Goal: Information Seeking & Learning: Find specific fact

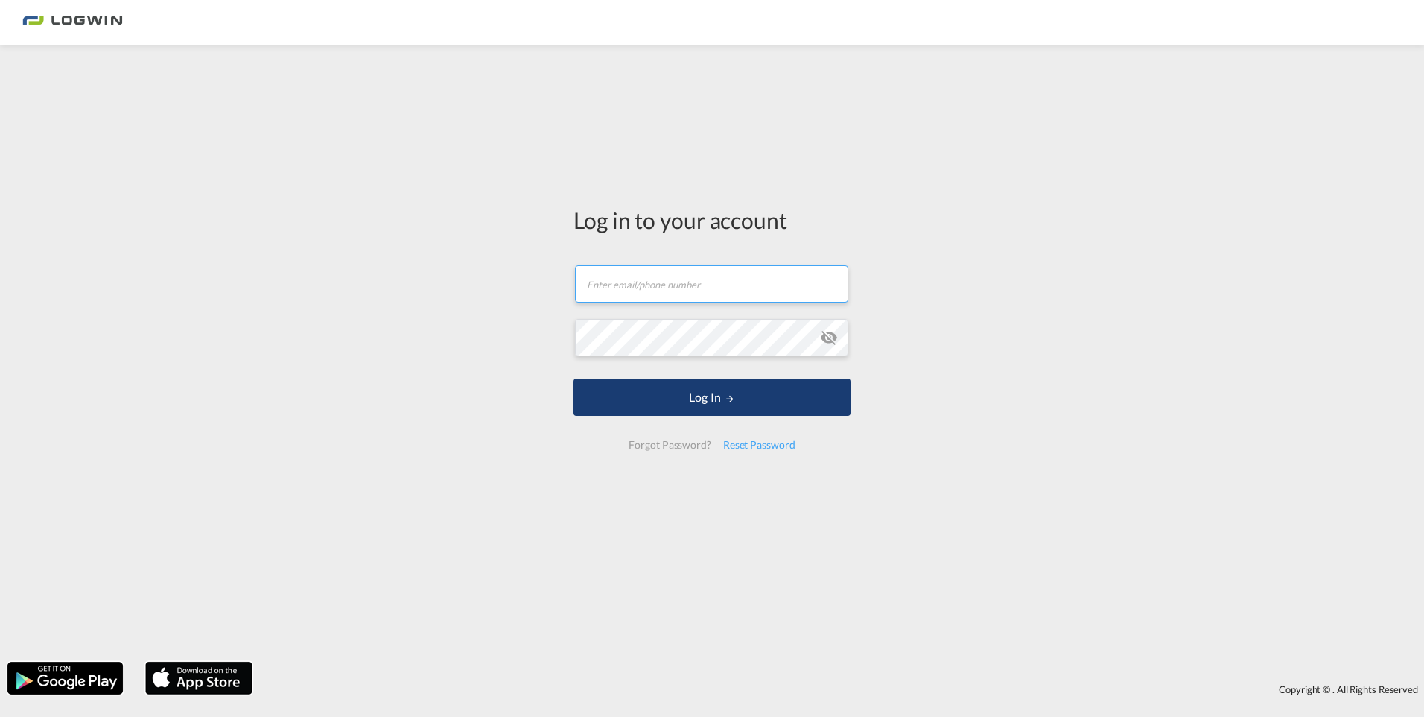
type input "[EMAIL_ADDRESS][PERSON_NAME][DOMAIN_NAME]"
click at [720, 385] on button "Log In" at bounding box center [712, 396] width 277 height 37
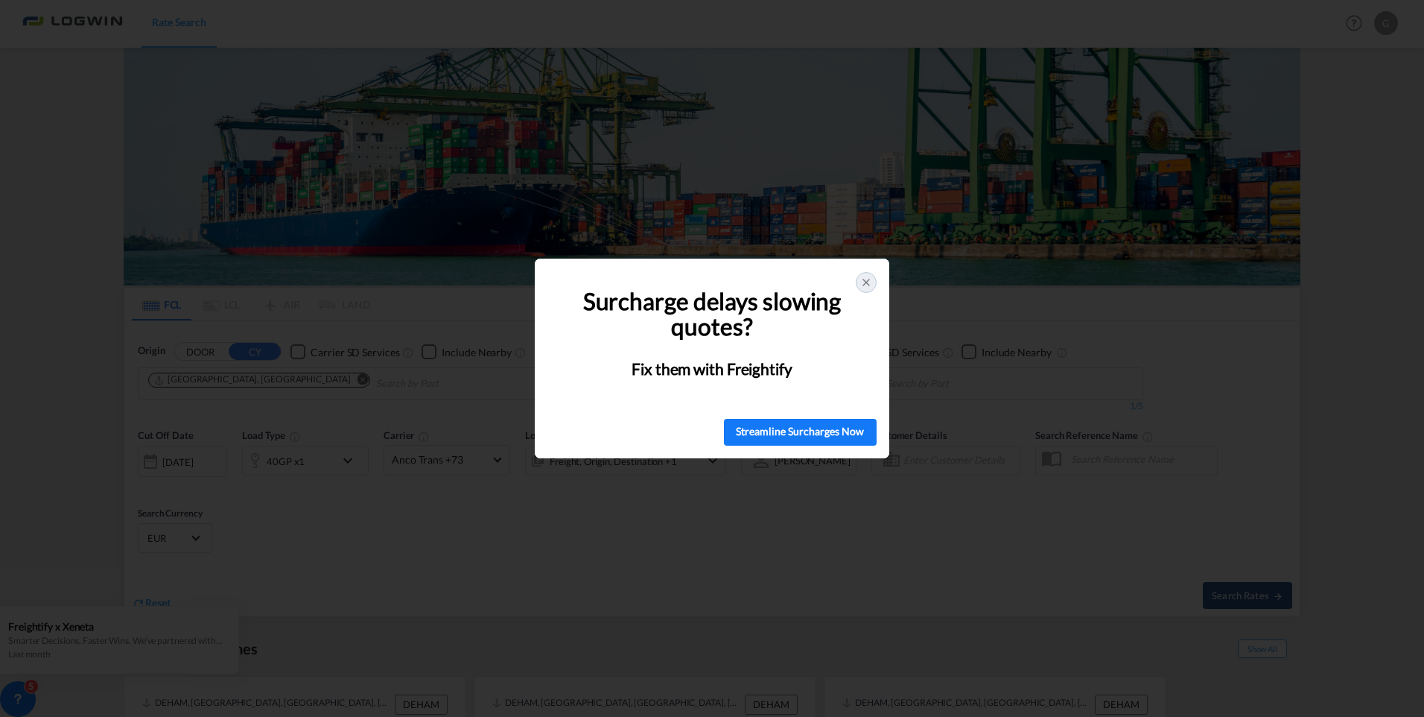
click at [863, 276] on icon at bounding box center [866, 282] width 12 height 12
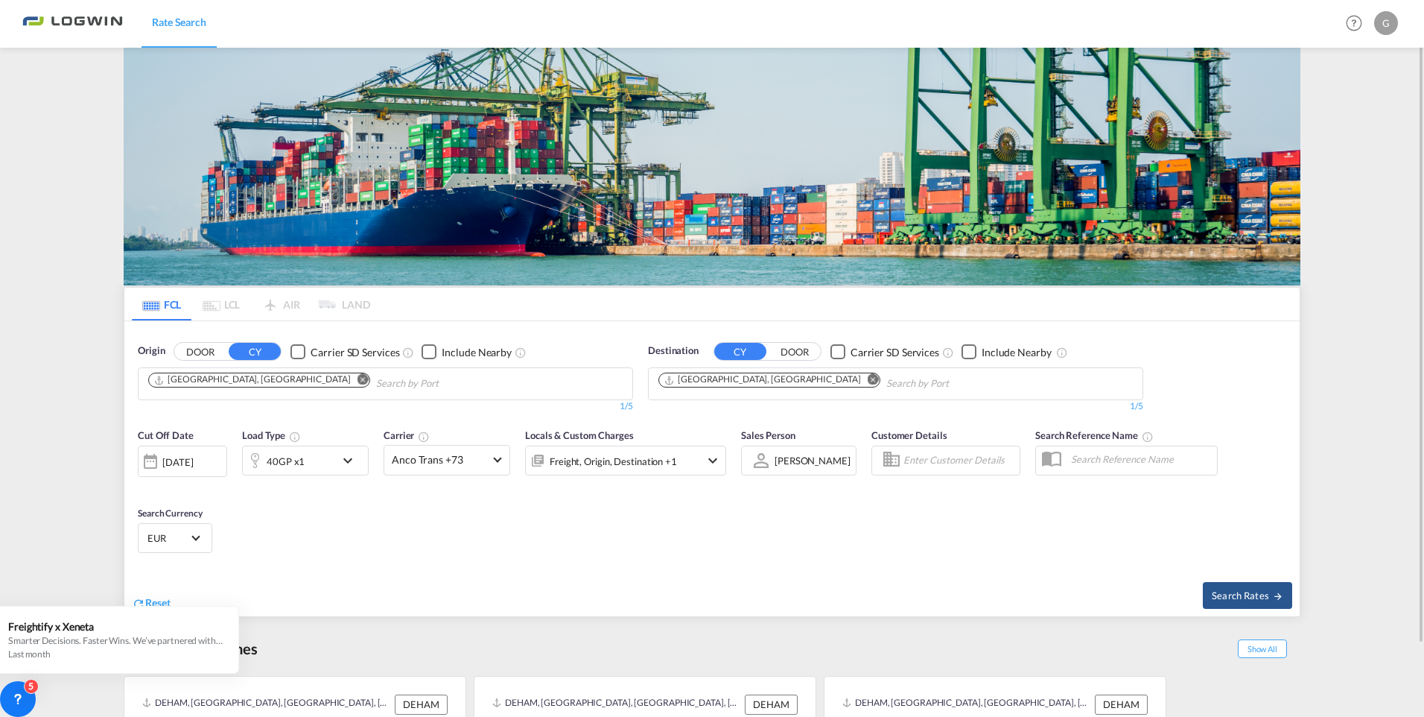
click at [358, 378] on md-icon "Remove" at bounding box center [363, 379] width 11 height 11
click at [253, 382] on input "Chips input." at bounding box center [219, 384] width 142 height 24
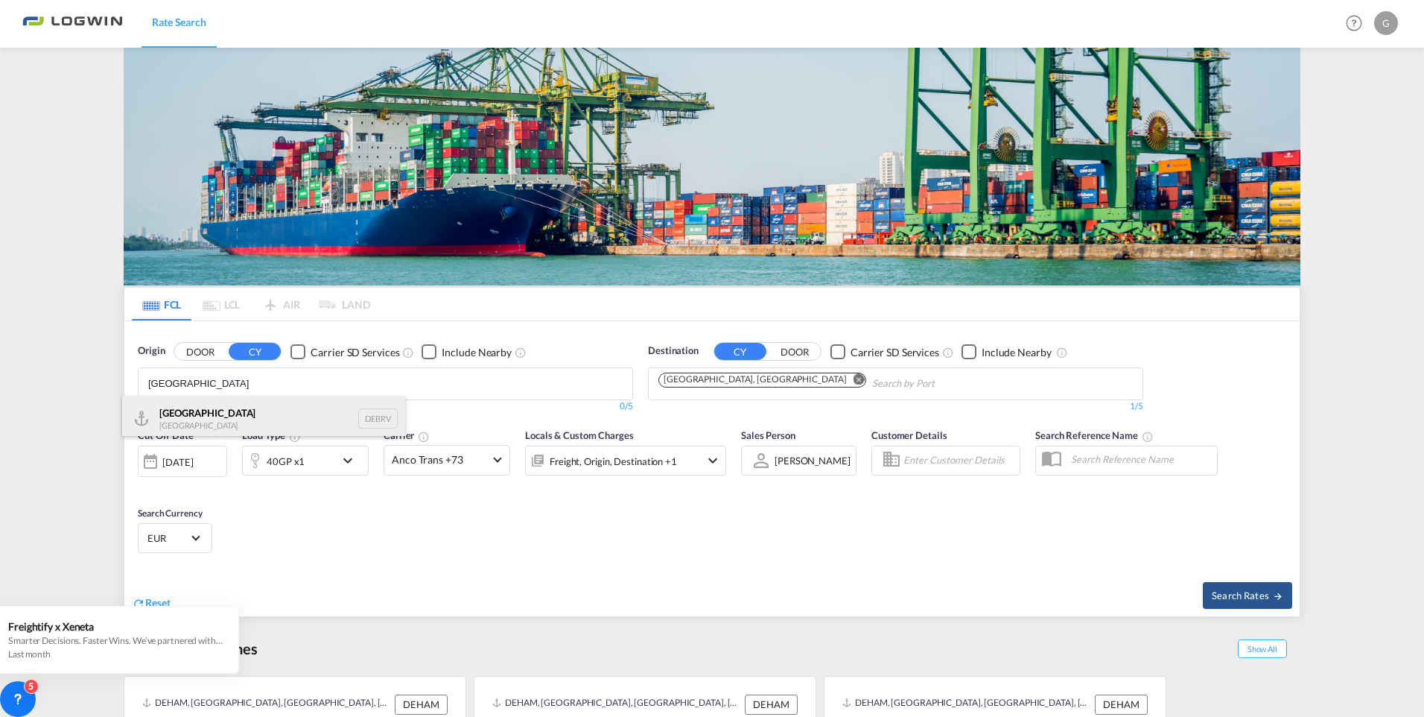
type input "[GEOGRAPHIC_DATA]"
click at [215, 418] on div "[GEOGRAPHIC_DATA] [GEOGRAPHIC_DATA] DEBRV" at bounding box center [263, 418] width 283 height 45
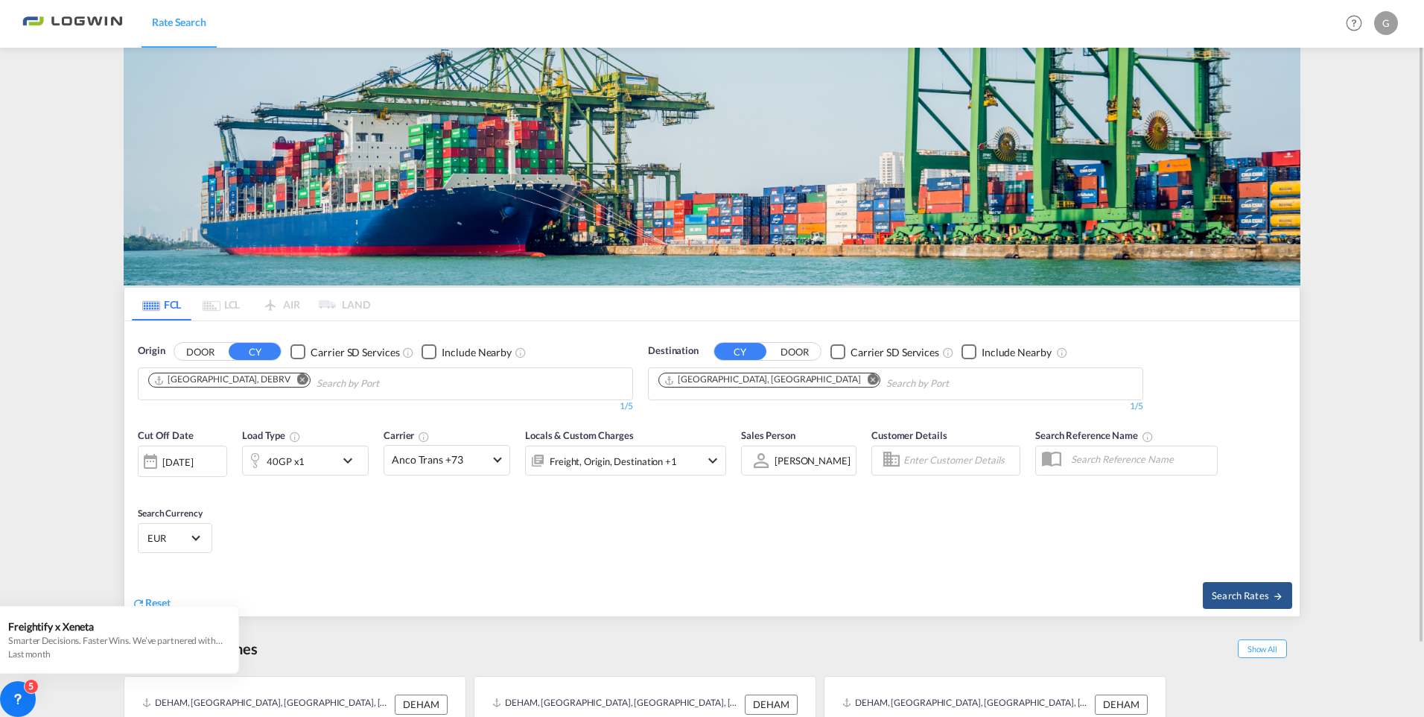
click at [868, 381] on md-icon "Remove" at bounding box center [873, 379] width 11 height 11
drag, startPoint x: 691, startPoint y: 378, endPoint x: 623, endPoint y: 377, distance: 68.5
click at [671, 382] on body "Rate Search Rate Search Help Resources Product Release G My Profile Logout FCL …" at bounding box center [712, 358] width 1424 height 717
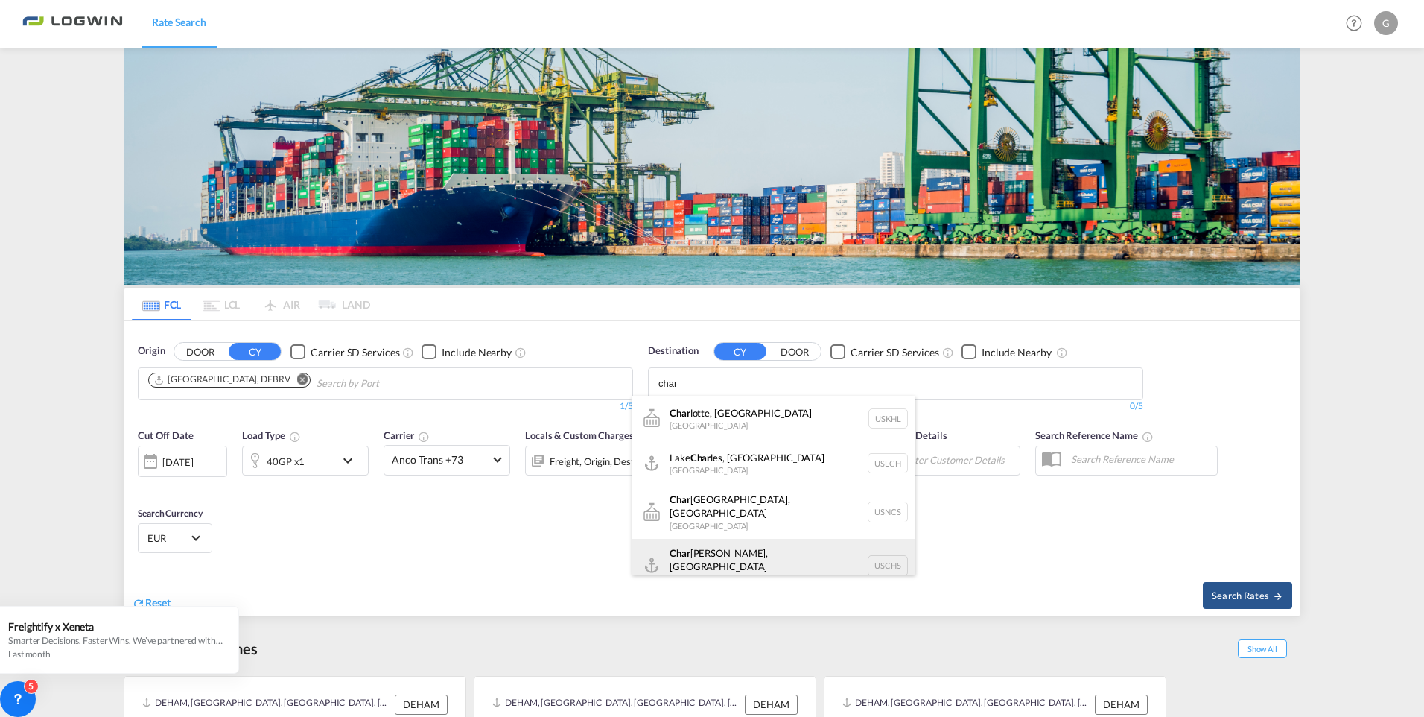
type input "char"
click at [746, 550] on div "[PERSON_NAME], [GEOGRAPHIC_DATA] [GEOGRAPHIC_DATA] USCHS" at bounding box center [773, 566] width 283 height 54
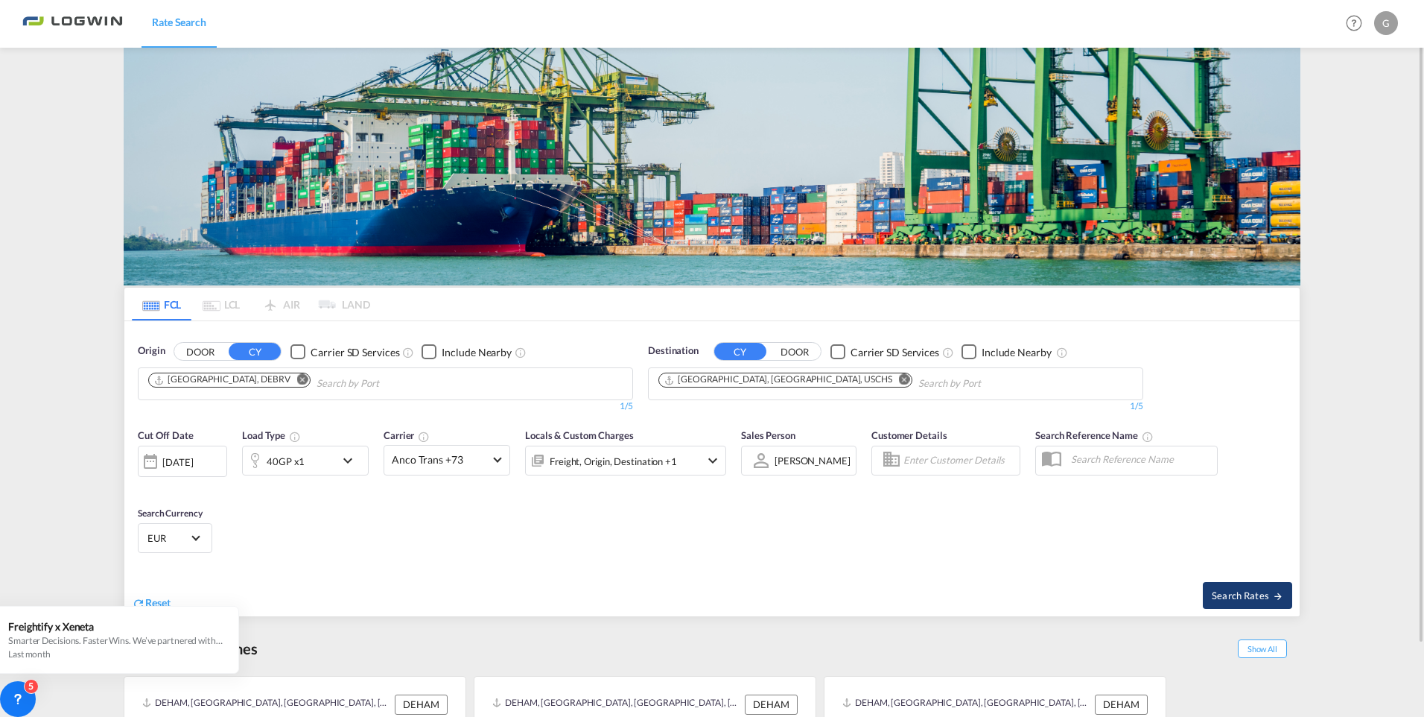
click at [1258, 591] on span "Search Rates" at bounding box center [1248, 595] width 72 height 12
type input "DEBRV to USCHS / [DATE]"
